Goal: Task Accomplishment & Management: Manage account settings

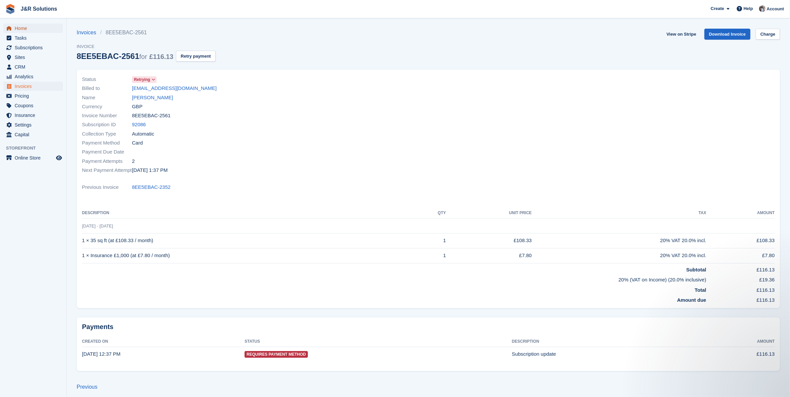
click at [23, 31] on span "Home" at bounding box center [35, 28] width 40 height 9
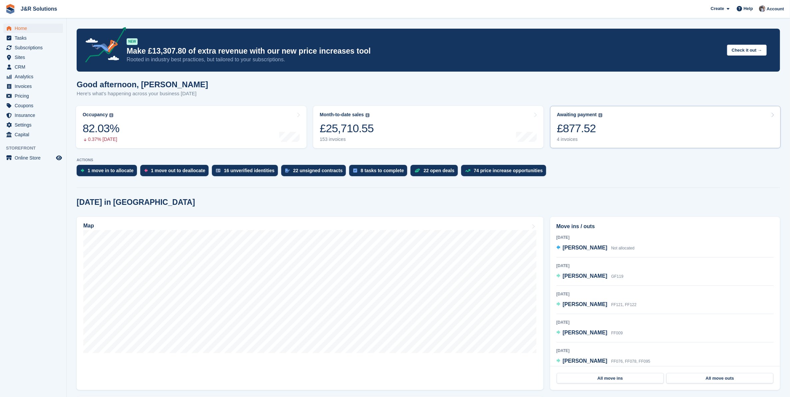
click at [610, 122] on link "Awaiting payment The total outstanding balance on all open invoices. £877.52 4 …" at bounding box center [665, 127] width 231 height 42
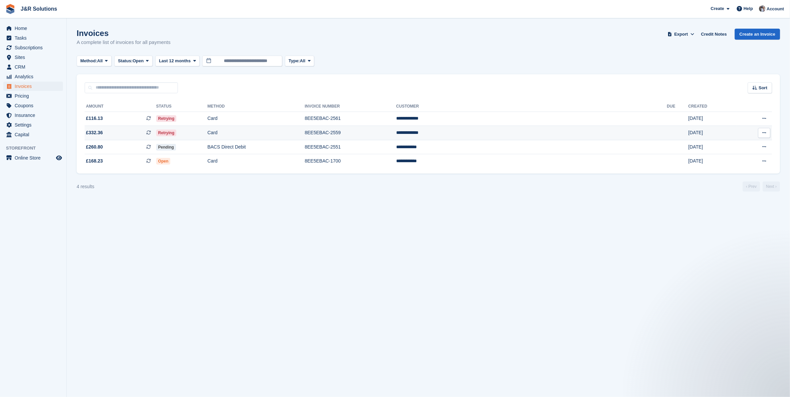
click at [111, 135] on span "£332.36 This is a recurring subscription invoice." at bounding box center [121, 132] width 72 height 7
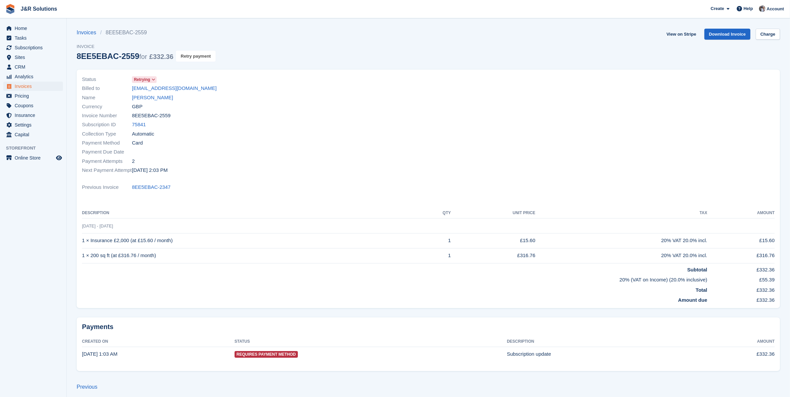
drag, startPoint x: 185, startPoint y: 59, endPoint x: 437, endPoint y: 39, distance: 252.4
click at [185, 58] on button "Retry payment" at bounding box center [195, 56] width 39 height 11
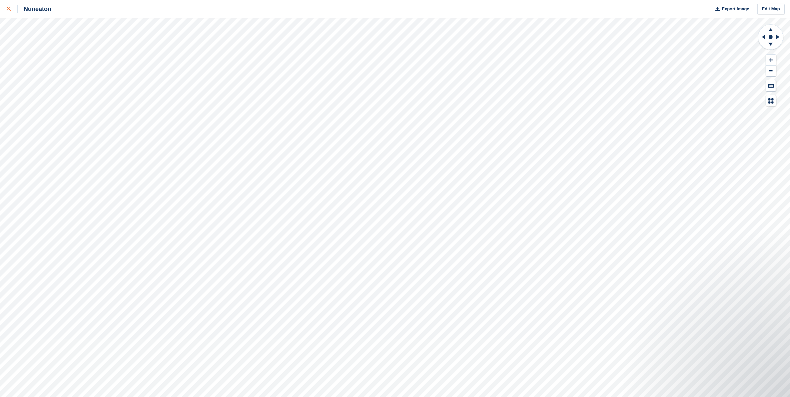
click at [10, 10] on icon at bounding box center [9, 9] width 4 height 4
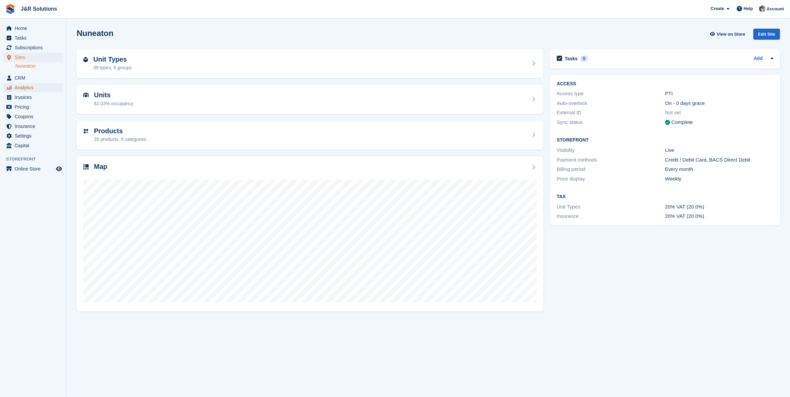
click at [24, 87] on span "Analytics" at bounding box center [35, 87] width 40 height 9
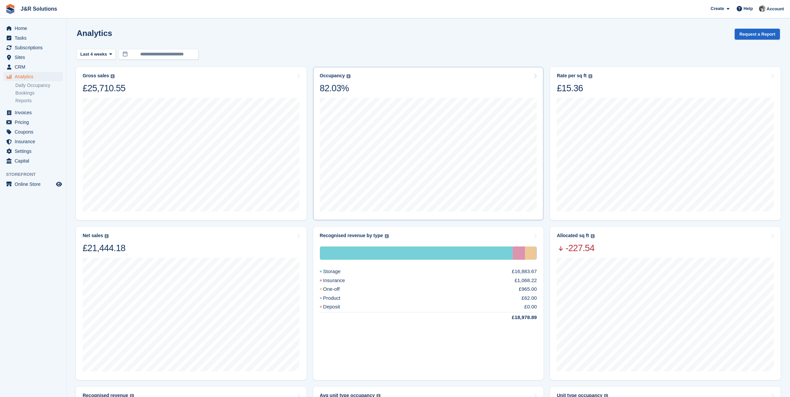
click at [374, 89] on div "Occupancy Percentage of all allocated units in terms of area. Includes units wi…" at bounding box center [428, 83] width 217 height 21
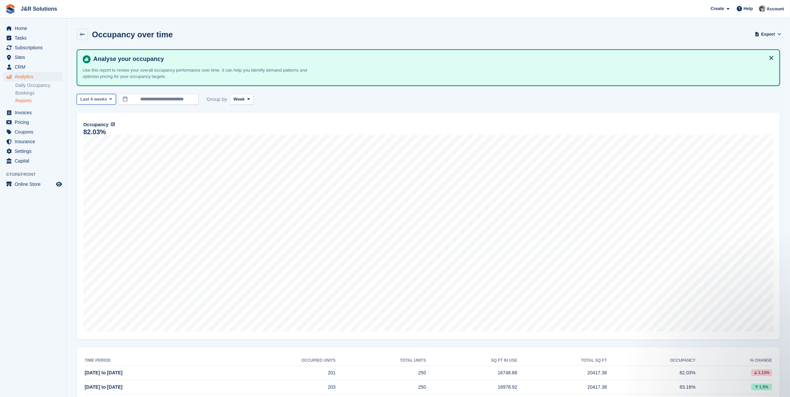
click at [101, 98] on span "Last 4 weeks" at bounding box center [93, 99] width 27 height 7
click at [107, 151] on link "Last 3 months" at bounding box center [109, 151] width 58 height 12
